Goal: Information Seeking & Learning: Learn about a topic

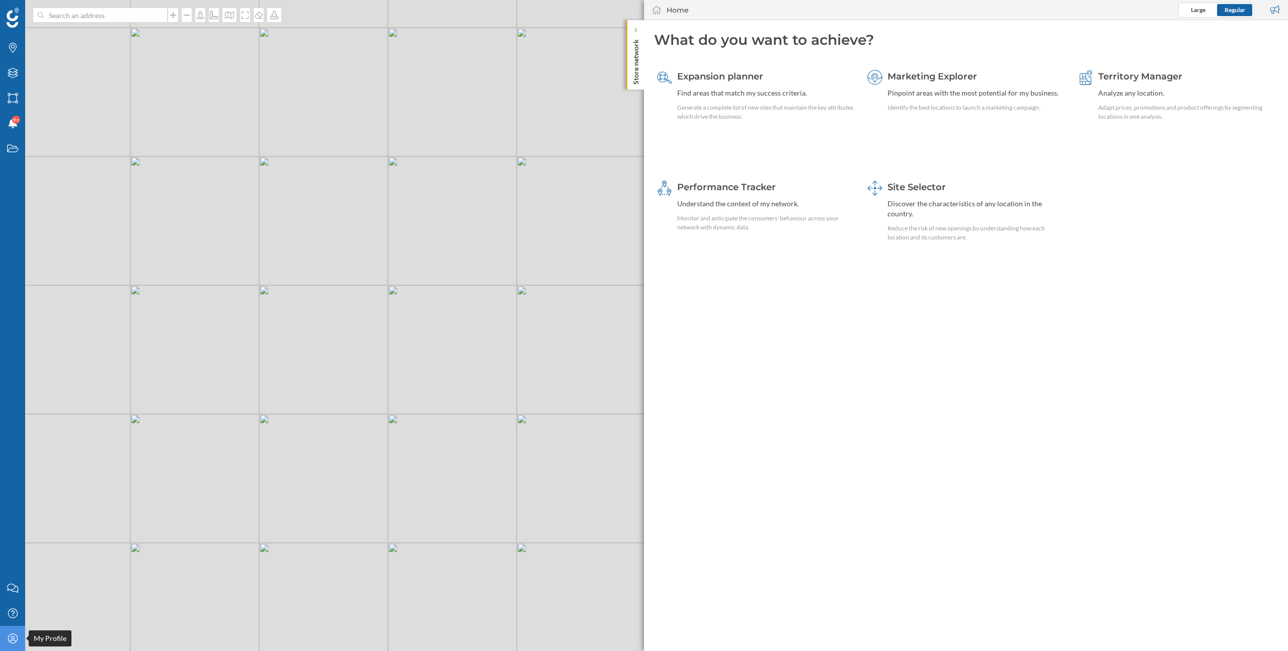
click at [13, 641] on icon "My Profile" at bounding box center [13, 639] width 13 height 10
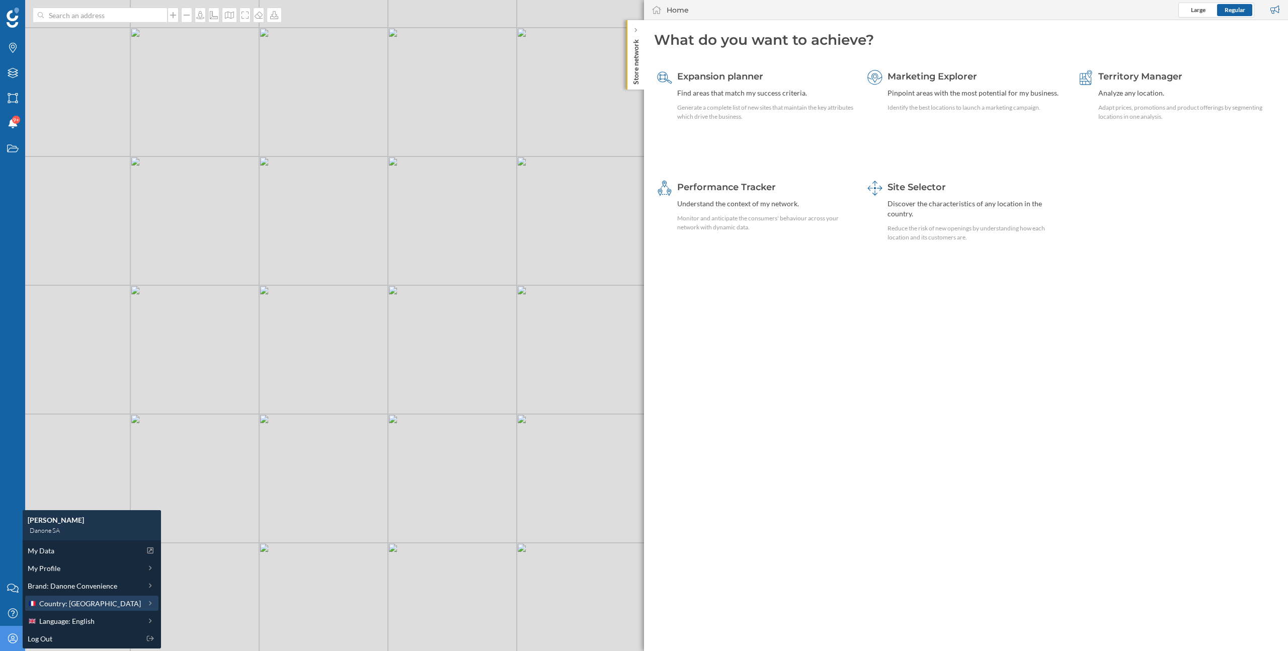
click at [84, 603] on span "Country: [GEOGRAPHIC_DATA]" at bounding box center [90, 603] width 102 height 11
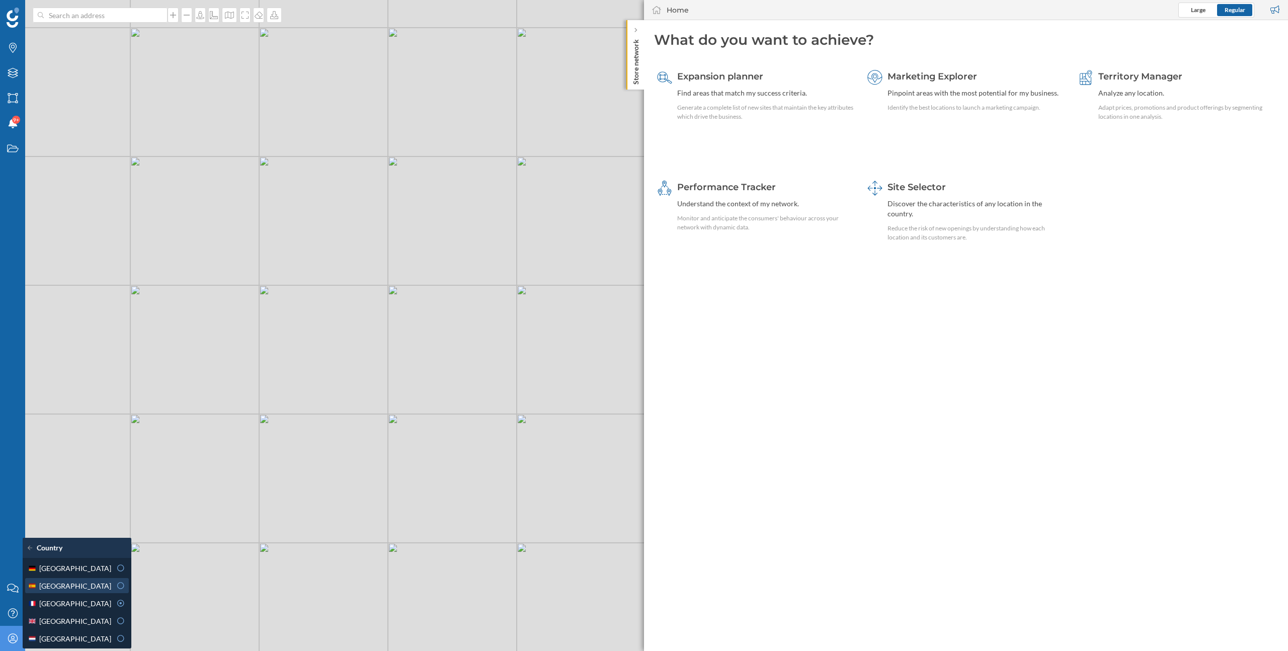
click at [74, 586] on div "[GEOGRAPHIC_DATA]" at bounding box center [70, 586] width 84 height 11
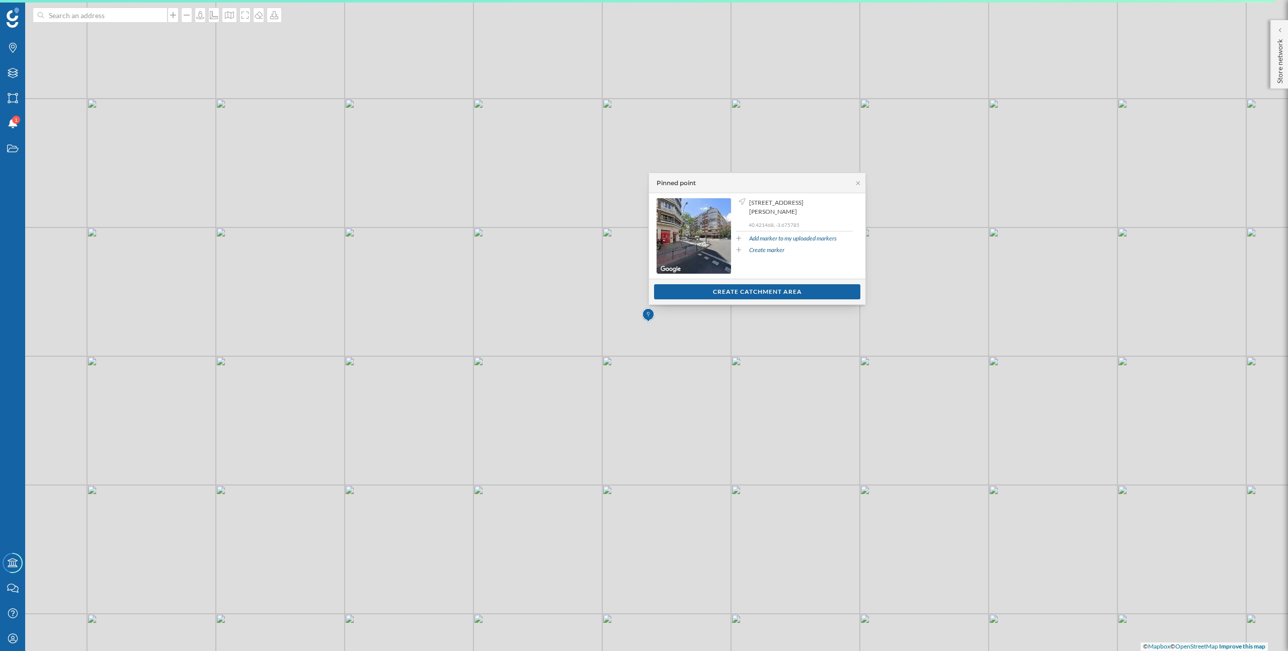
click at [1063, 117] on div "© Mapbox © OpenStreetMap Improve this map" at bounding box center [644, 325] width 1288 height 651
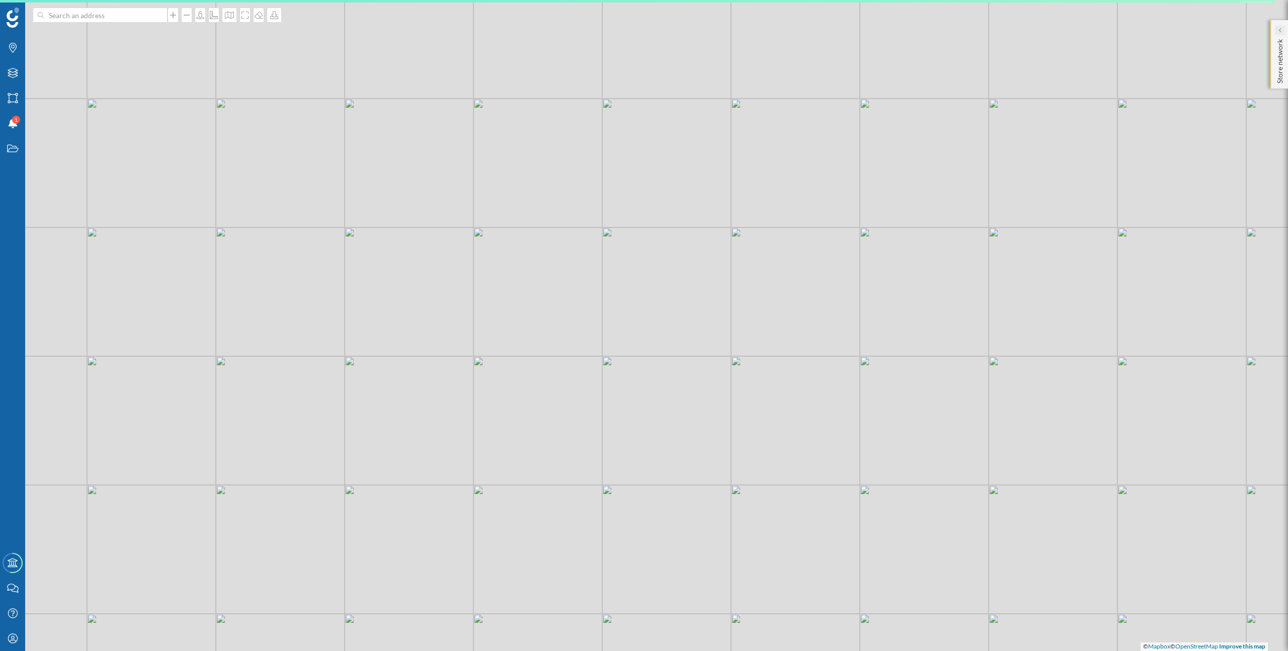
click at [1279, 34] on icon at bounding box center [1279, 30] width 3 height 10
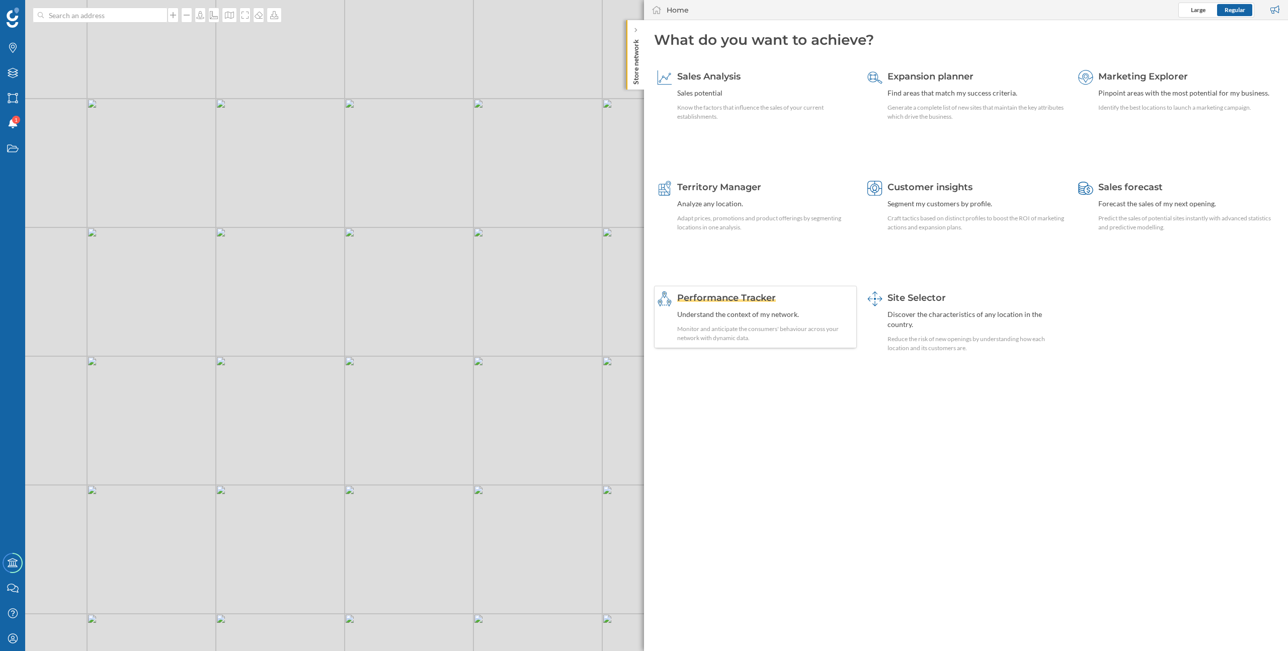
click at [748, 311] on div "Understand the context of my network." at bounding box center [765, 314] width 177 height 10
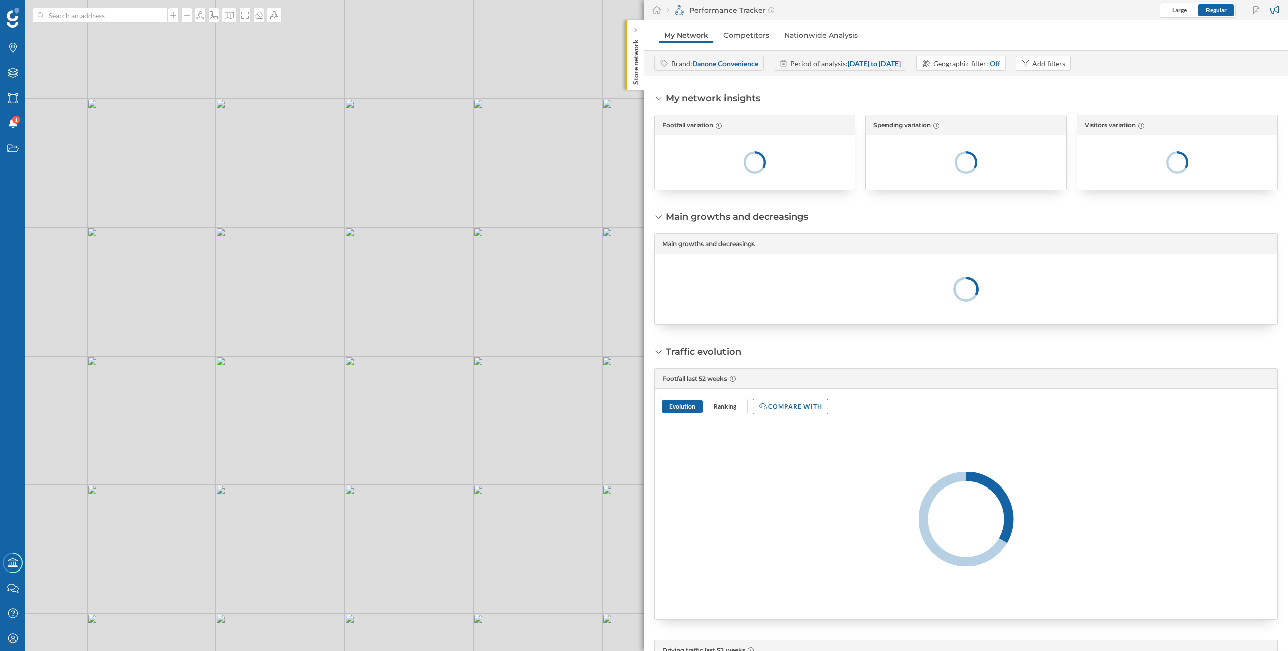
drag, startPoint x: 544, startPoint y: 386, endPoint x: 411, endPoint y: 386, distance: 133.4
click at [411, 386] on div "© Mapbox © OpenStreetMap Improve this map" at bounding box center [644, 325] width 1288 height 651
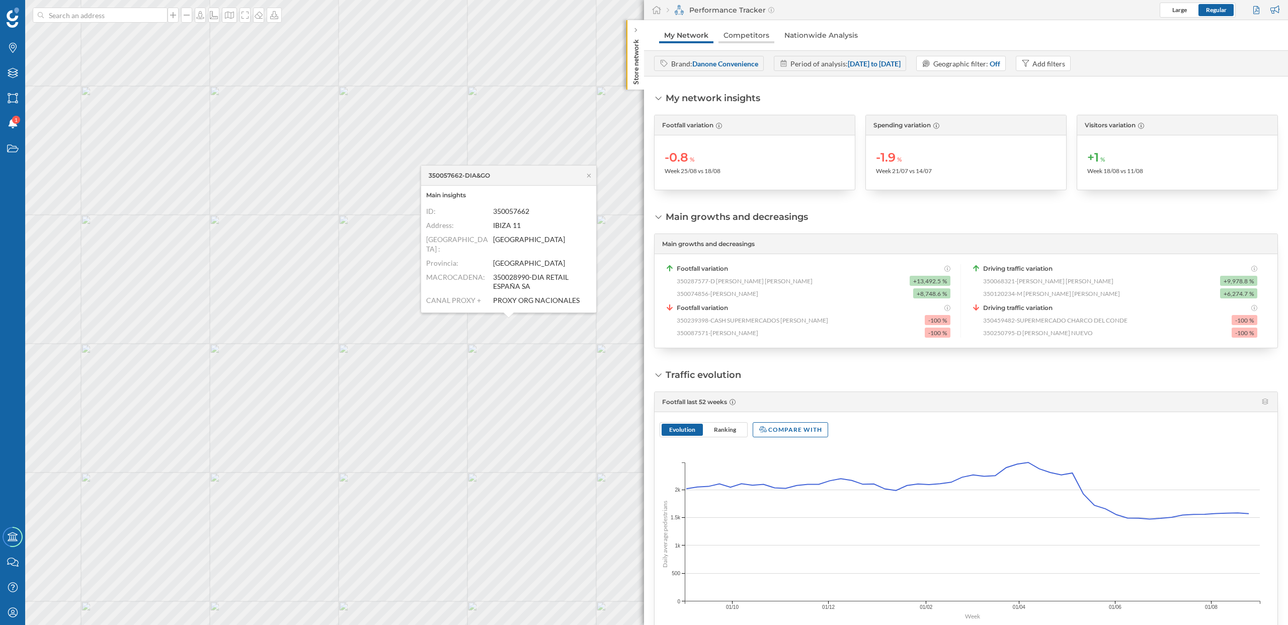
click at [749, 33] on link "Competitors" at bounding box center [747, 35] width 56 height 16
click at [1181, 9] on span "Large" at bounding box center [1180, 10] width 15 height 8
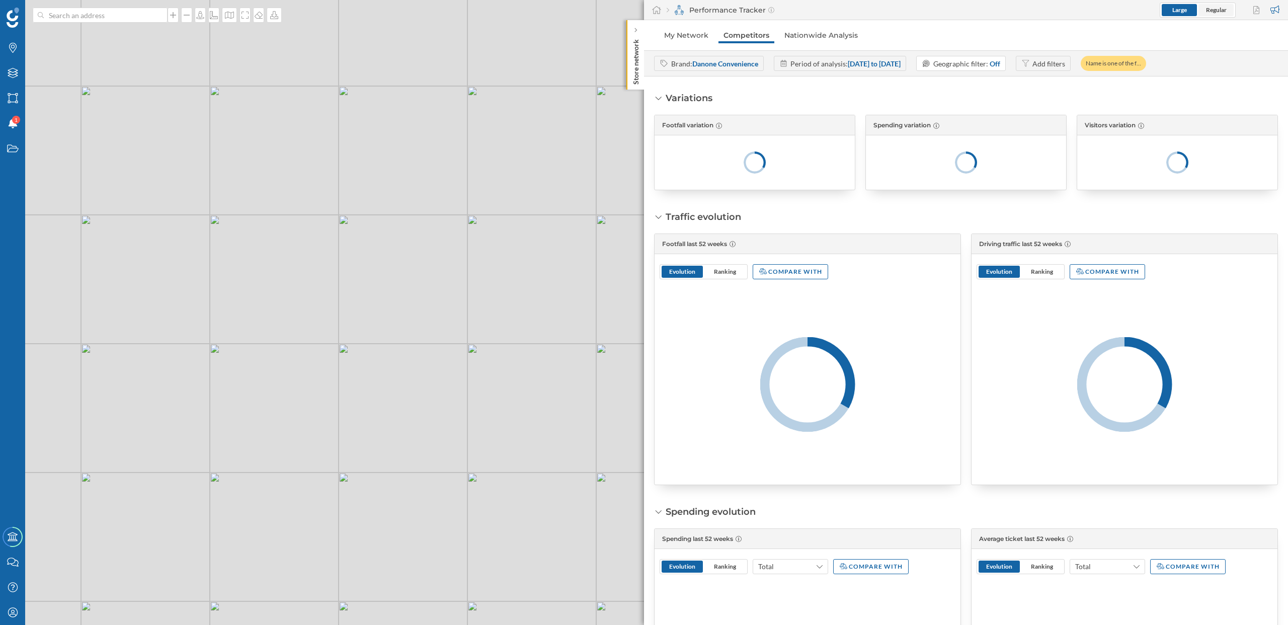
click at [1214, 12] on span "Regular" at bounding box center [1216, 10] width 21 height 8
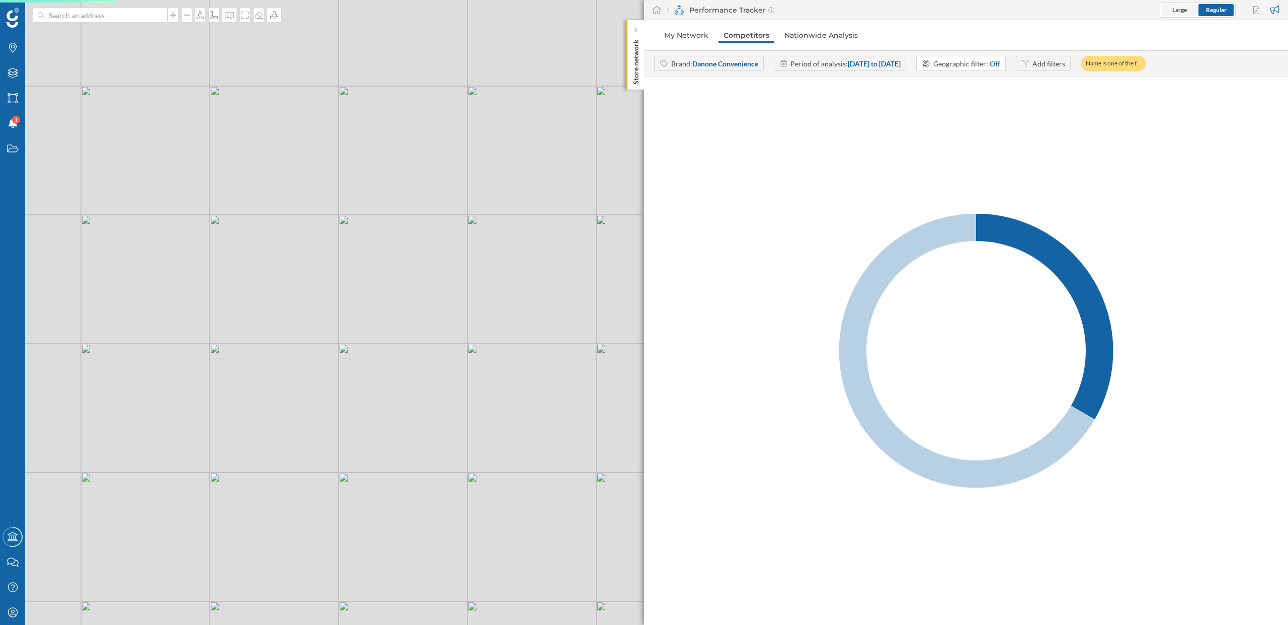
click at [1179, 14] on span "Large" at bounding box center [1180, 10] width 15 height 9
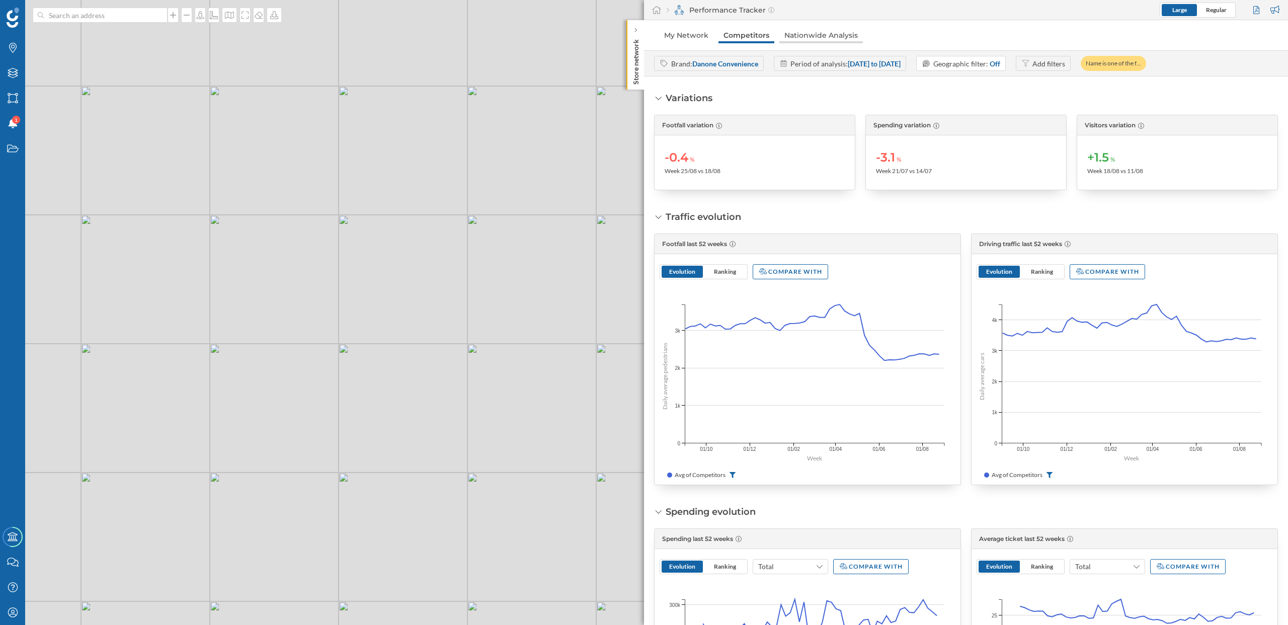
click at [822, 37] on link "Nationwide Analysis" at bounding box center [821, 35] width 84 height 16
